Goal: Check status: Check status

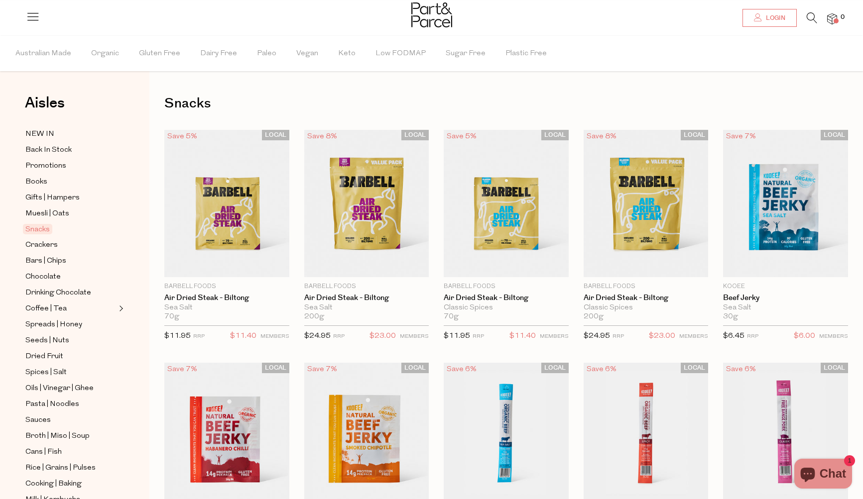
type input "dottiwt@gmail.com"
click at [757, 19] on icon at bounding box center [758, 17] width 8 height 8
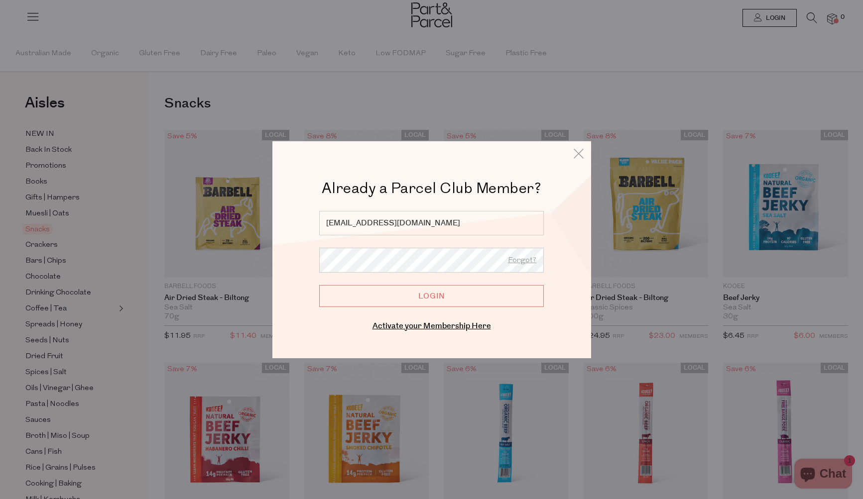
click at [350, 290] on input "Login" at bounding box center [431, 296] width 225 height 22
click at [374, 299] on input "Login" at bounding box center [431, 296] width 225 height 22
click at [439, 302] on input "Login" at bounding box center [431, 296] width 225 height 22
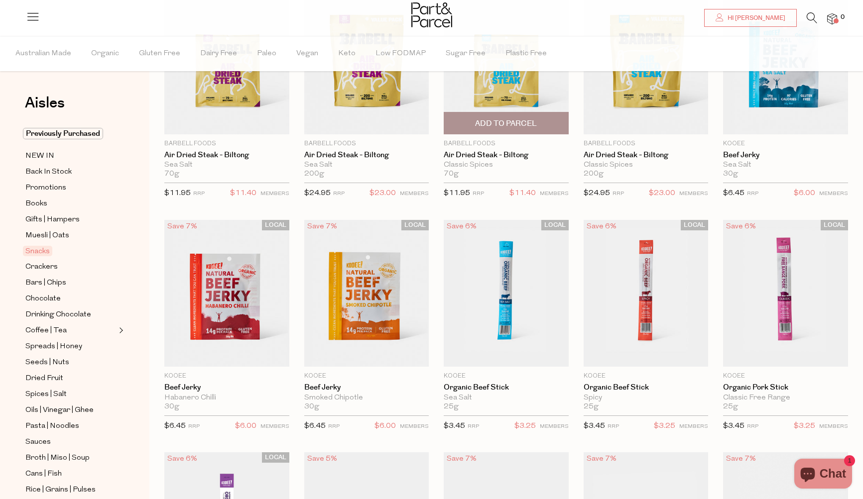
scroll to position [144, 0]
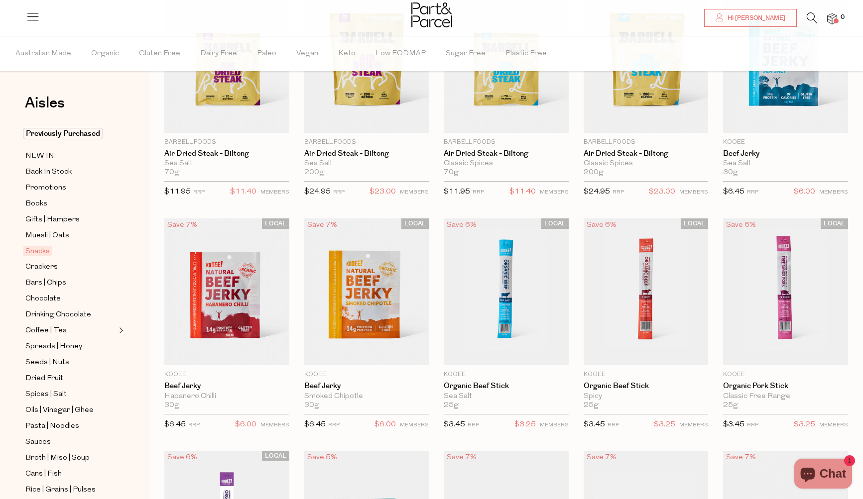
click at [25, 19] on div at bounding box center [431, 16] width 863 height 32
click at [31, 18] on icon at bounding box center [33, 16] width 14 height 14
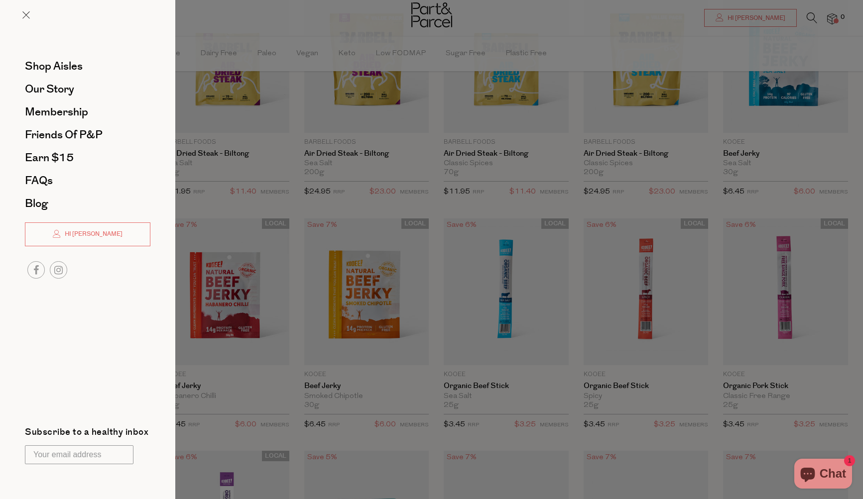
drag, startPoint x: 764, startPoint y: 38, endPoint x: 766, endPoint y: 30, distance: 8.7
click at [765, 36] on div at bounding box center [431, 249] width 863 height 499
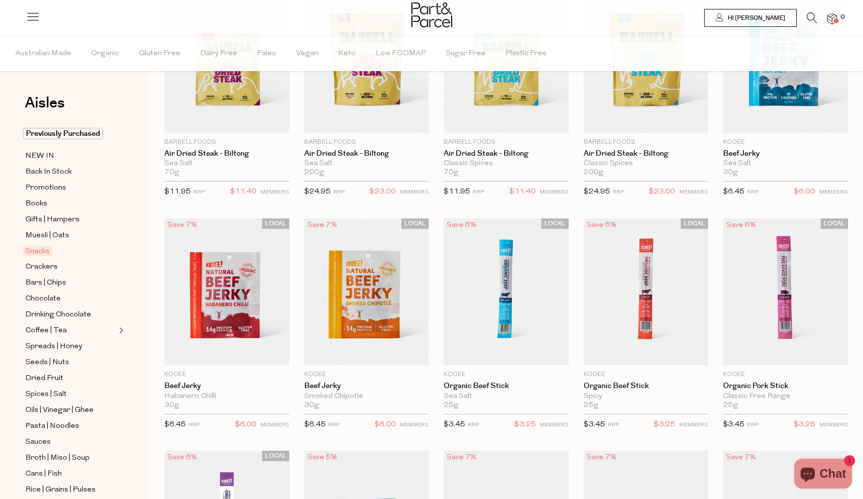
click at [764, 18] on span "Hi [PERSON_NAME]" at bounding box center [755, 18] width 60 height 8
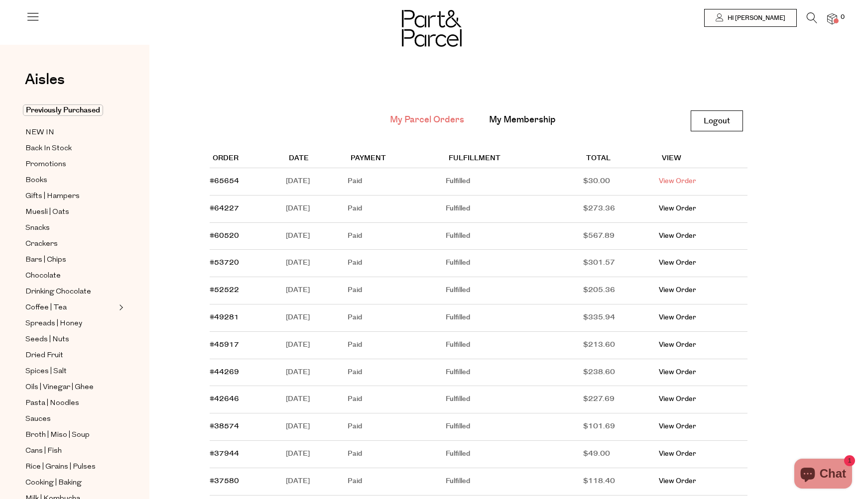
click at [686, 182] on link "View Order" at bounding box center [677, 181] width 37 height 10
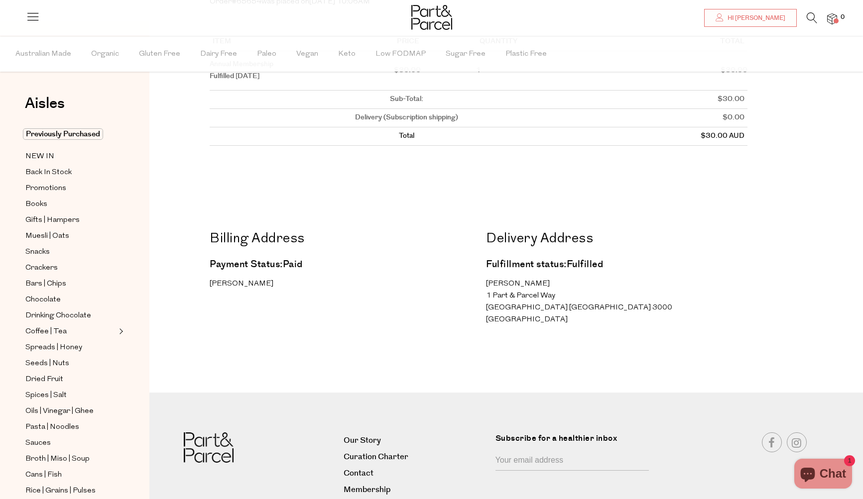
scroll to position [262, 0]
